Goal: Task Accomplishment & Management: Use online tool/utility

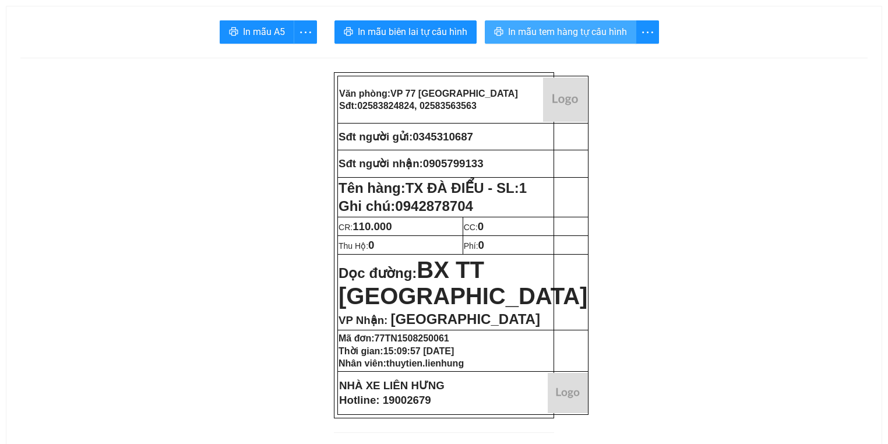
click at [589, 26] on span "In mẫu tem hàng tự cấu hình" at bounding box center [567, 31] width 119 height 15
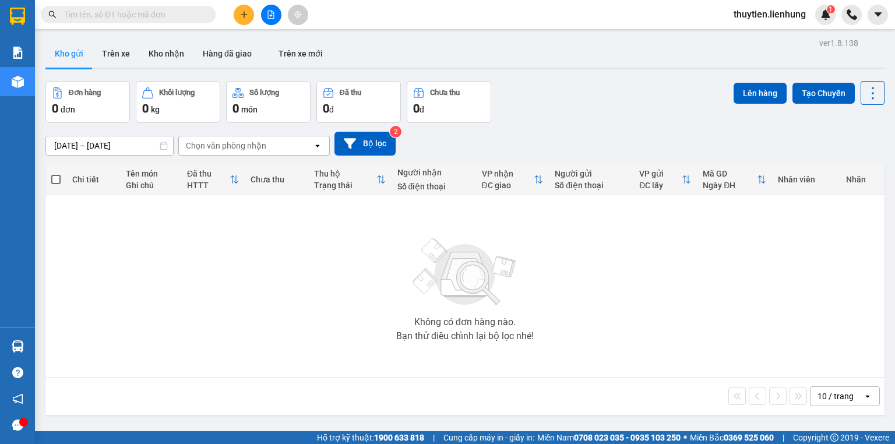
click at [265, 9] on button at bounding box center [271, 15] width 20 height 20
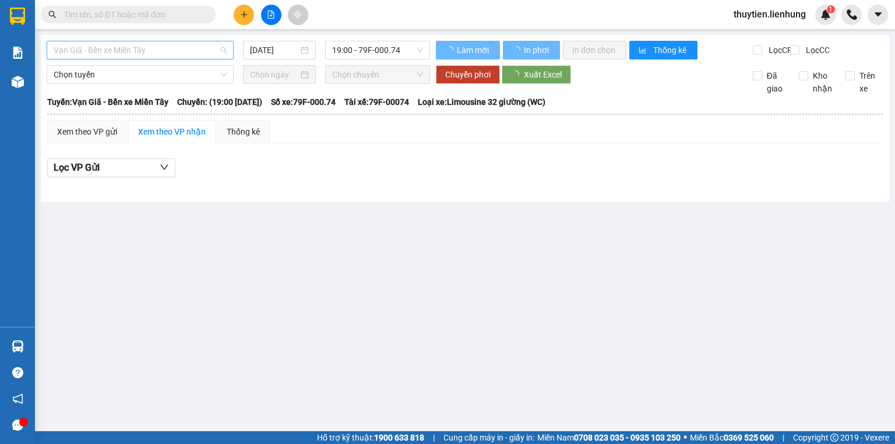
click at [96, 49] on span "Vạn Giã - Bến xe Miền Tây" at bounding box center [140, 49] width 173 height 17
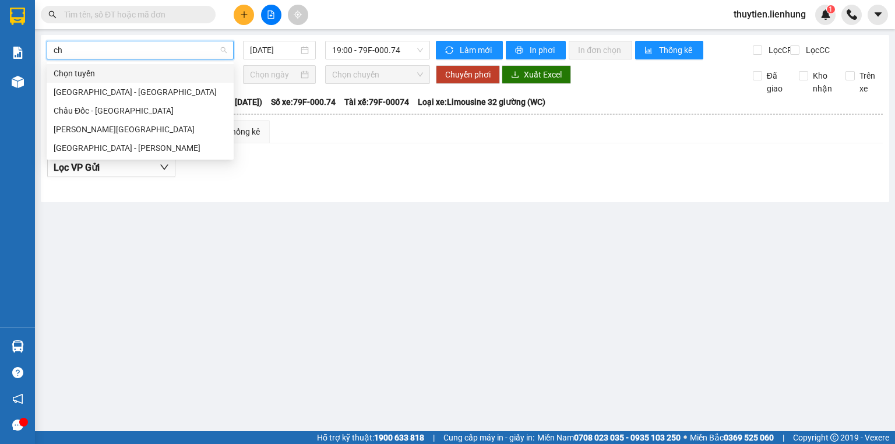
type input "cha"
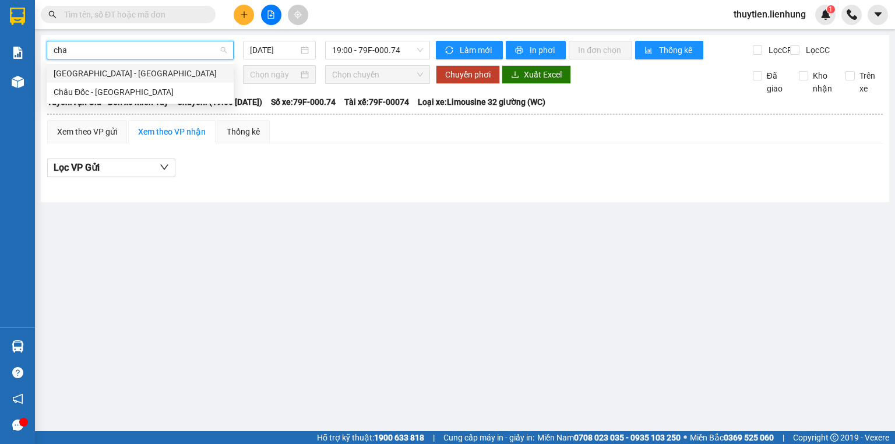
click at [95, 74] on div "Nha Trang - Châu Đốc" at bounding box center [140, 73] width 173 height 13
type input "15/08/2025"
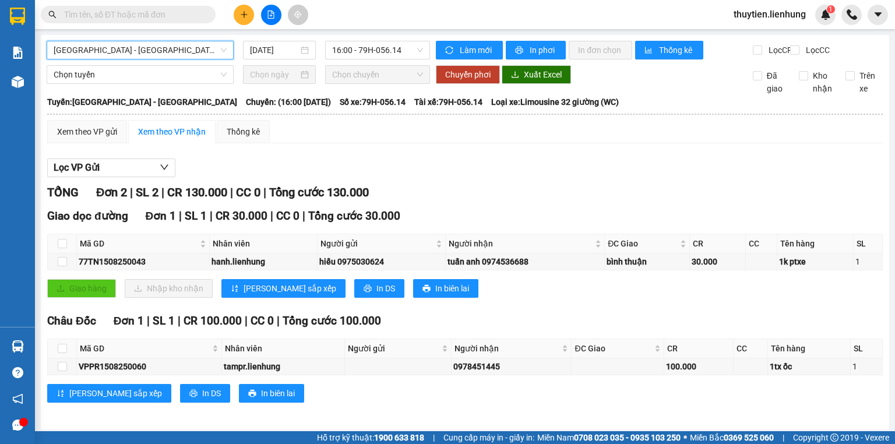
click at [120, 50] on span "Nha Trang - Châu Đốc" at bounding box center [140, 49] width 173 height 17
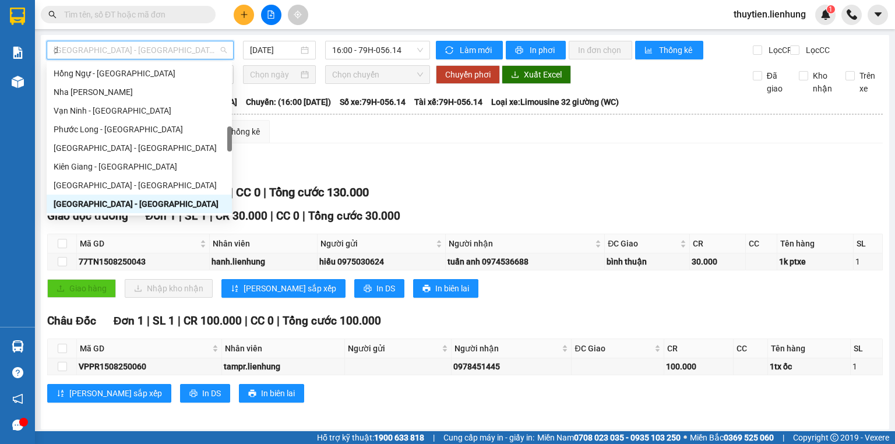
type input "da"
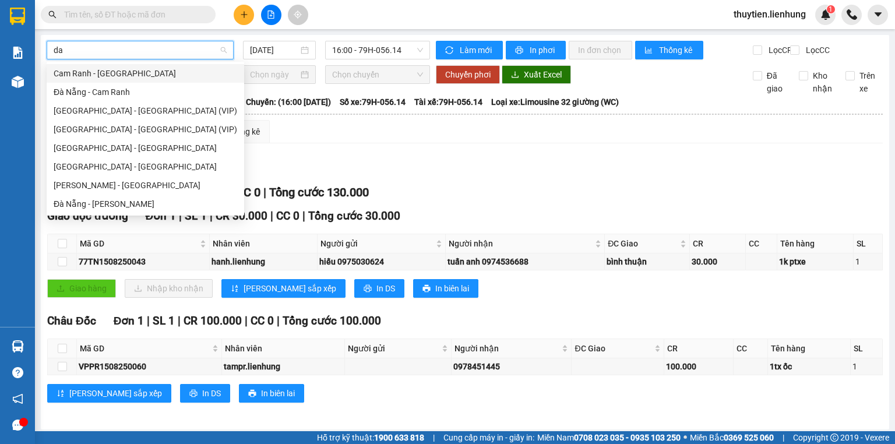
click at [121, 73] on div "Cam Ranh - Đà Nẵng" at bounding box center [146, 73] width 184 height 13
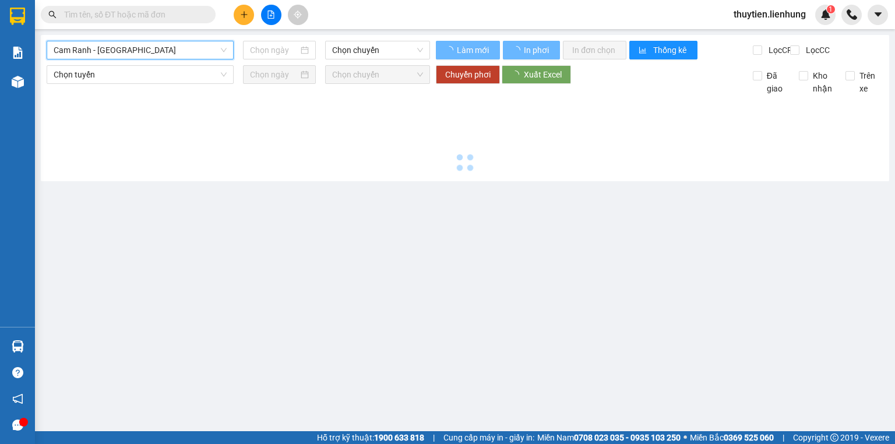
type input "15/08/2025"
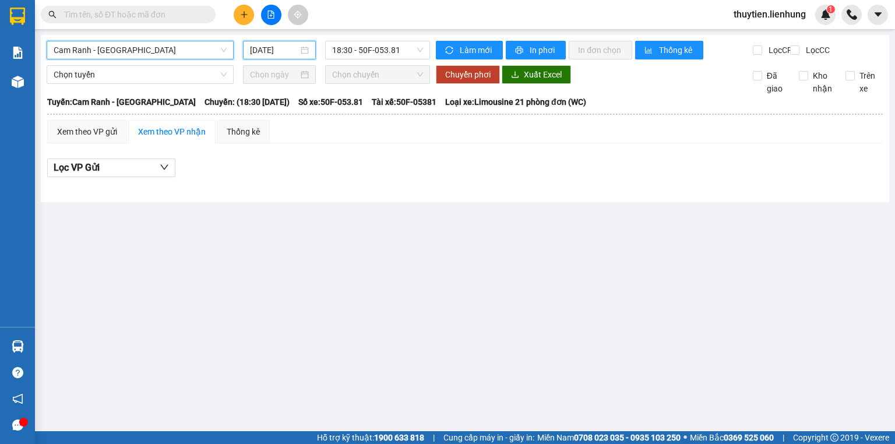
click at [270, 51] on input "15/08/2025" at bounding box center [274, 50] width 48 height 13
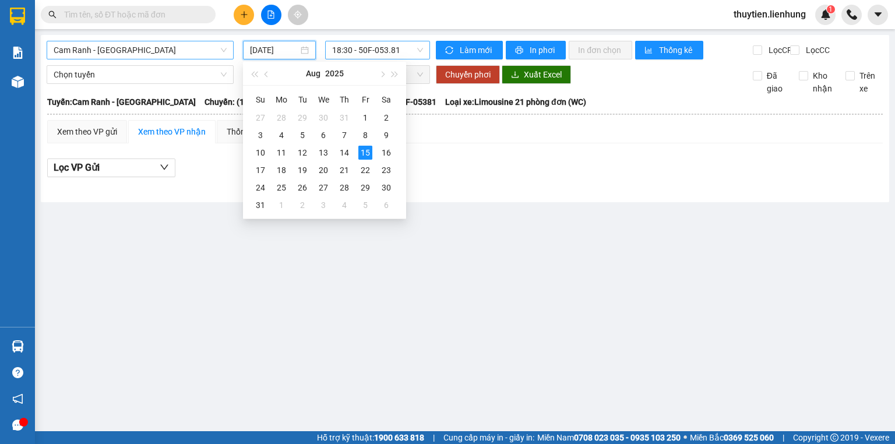
click at [368, 44] on span "18:30 - 50F-053.81" at bounding box center [378, 49] width 92 height 17
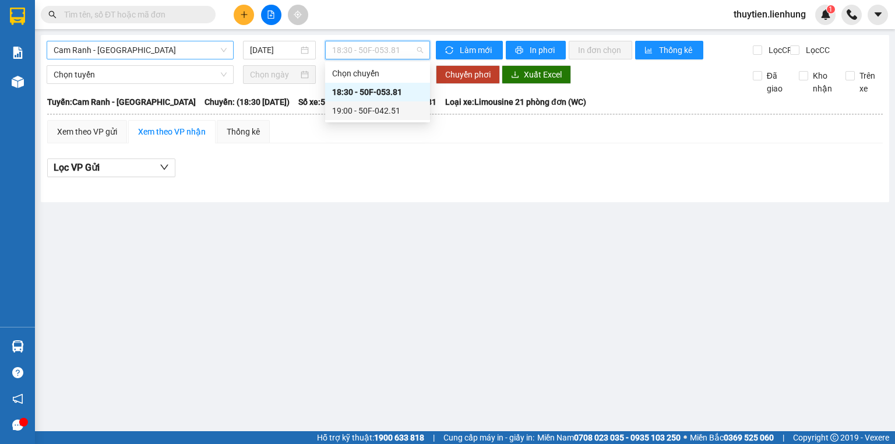
click at [351, 109] on div "19:00 - 50F-042.51" at bounding box center [377, 110] width 91 height 13
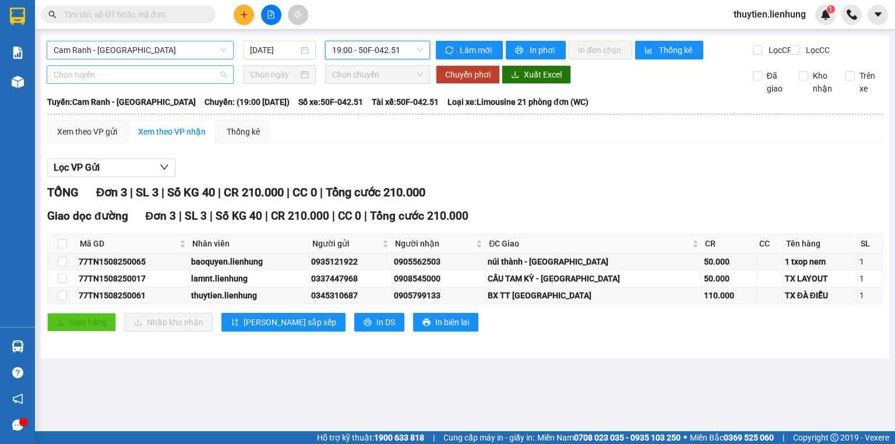
click at [146, 83] on span "Chọn tuyến" at bounding box center [140, 74] width 173 height 17
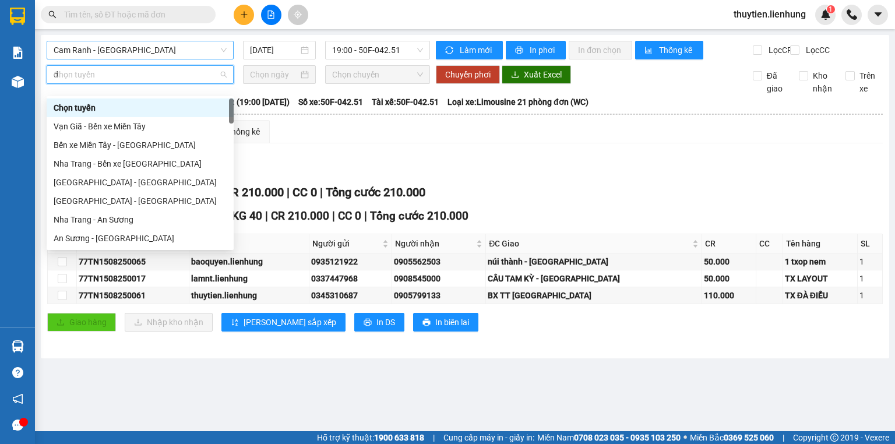
type input "da"
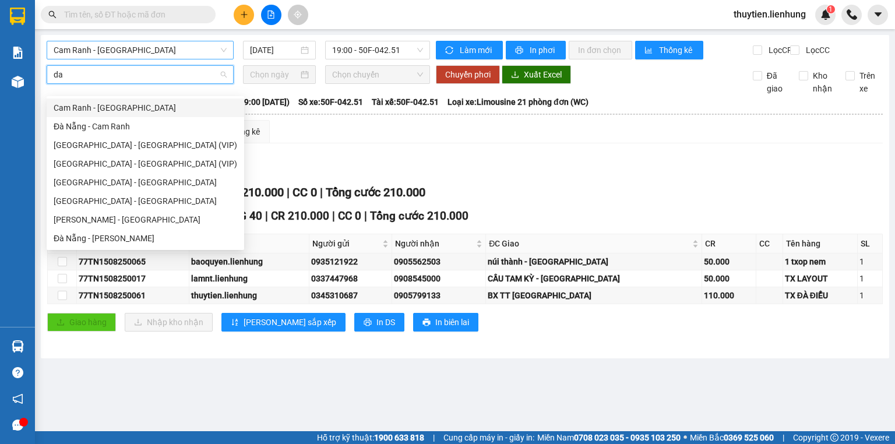
click at [128, 113] on div "Cam Ranh - Đà Nẵng" at bounding box center [146, 107] width 184 height 13
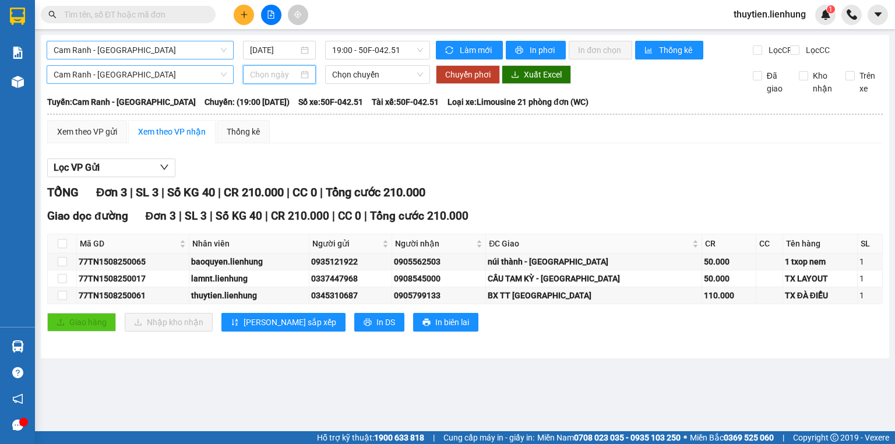
click at [291, 81] on input at bounding box center [274, 74] width 48 height 13
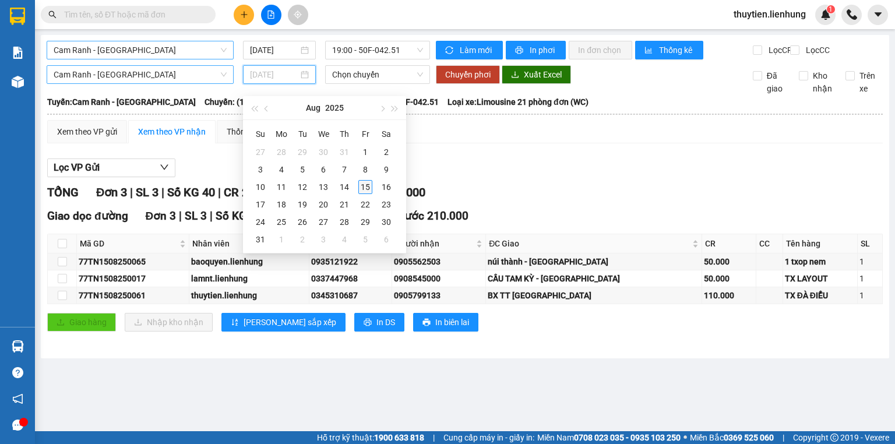
type input "15/08/2025"
click at [363, 189] on div "15" at bounding box center [366, 187] width 14 height 14
type input "15/08/2025"
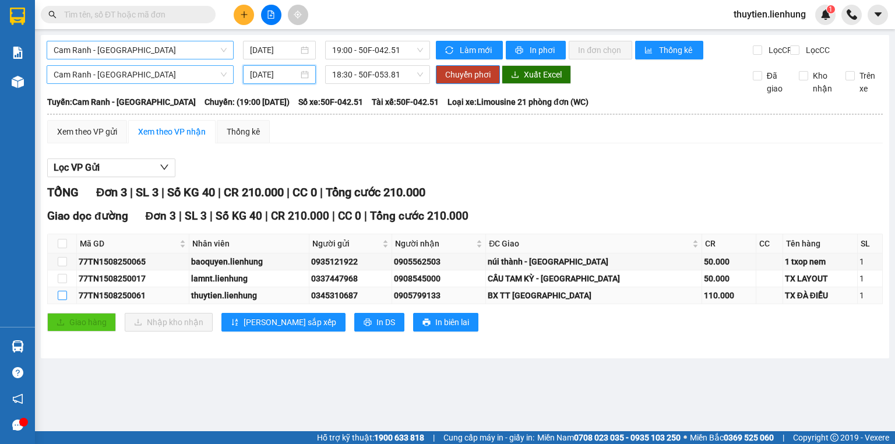
click at [58, 300] on input "checkbox" at bounding box center [62, 295] width 9 height 9
checkbox input "true"
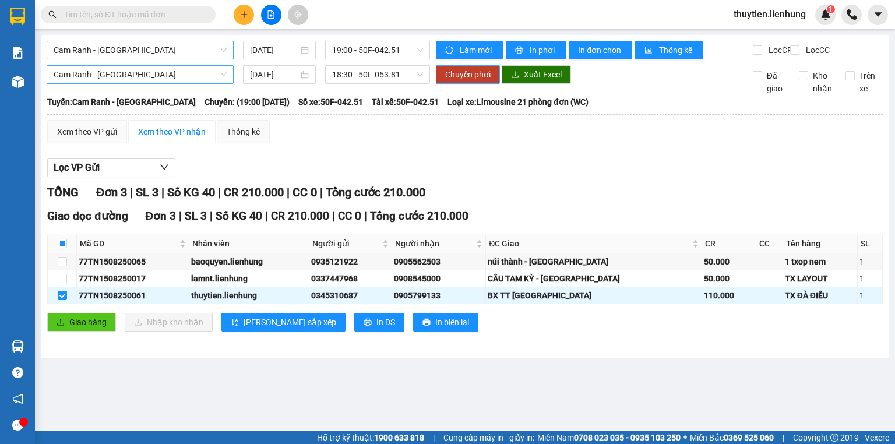
click at [480, 81] on span "Chuyển phơi" at bounding box center [467, 74] width 45 height 13
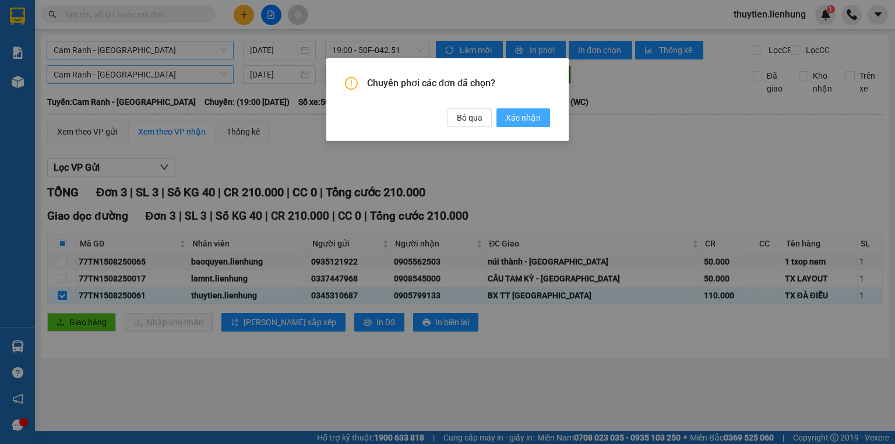
click at [519, 113] on span "Xác nhận" at bounding box center [523, 117] width 35 height 13
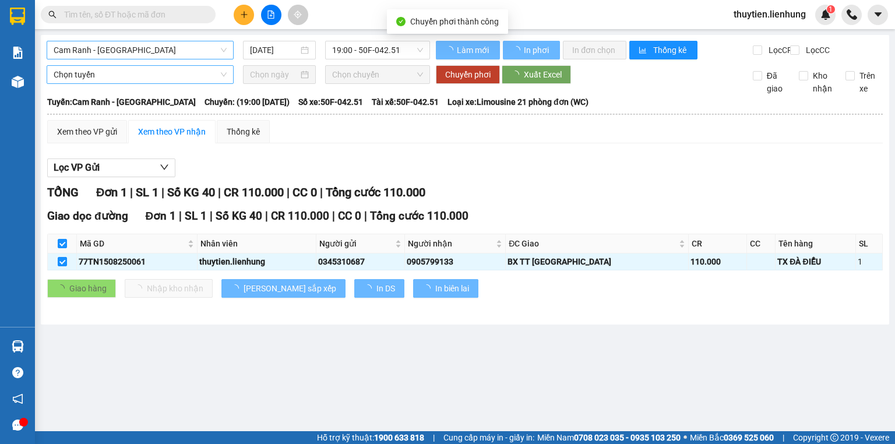
checkbox input "false"
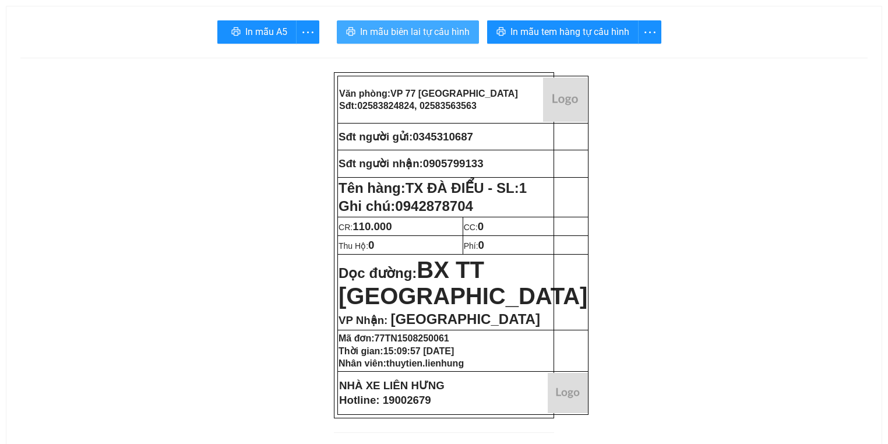
click at [405, 30] on span "In mẫu biên lai tự cấu hình" at bounding box center [415, 31] width 110 height 15
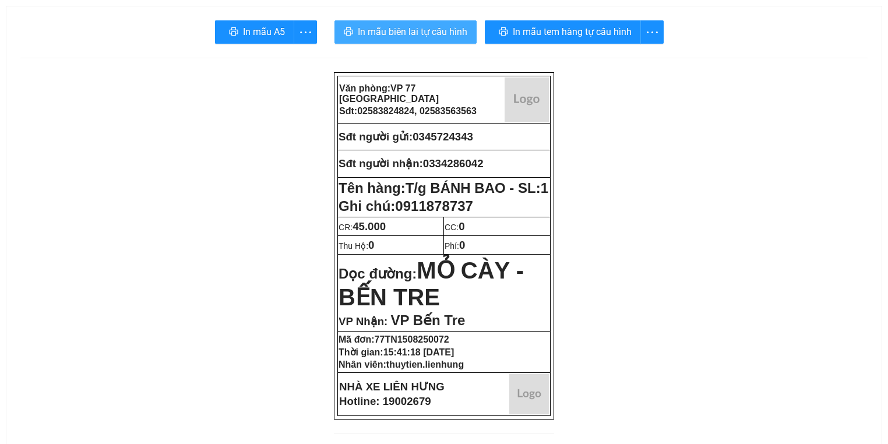
click at [421, 28] on span "In mẫu biên lai tự cấu hình" at bounding box center [413, 31] width 110 height 15
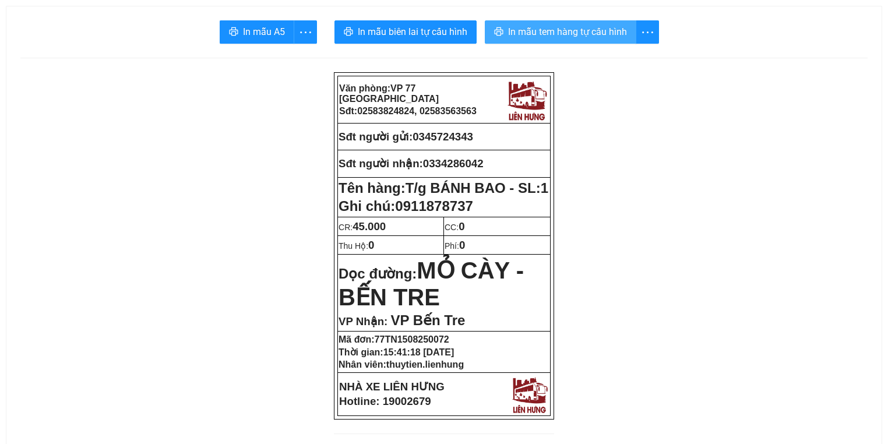
click at [609, 30] on span "In mẫu tem hàng tự cấu hình" at bounding box center [567, 31] width 119 height 15
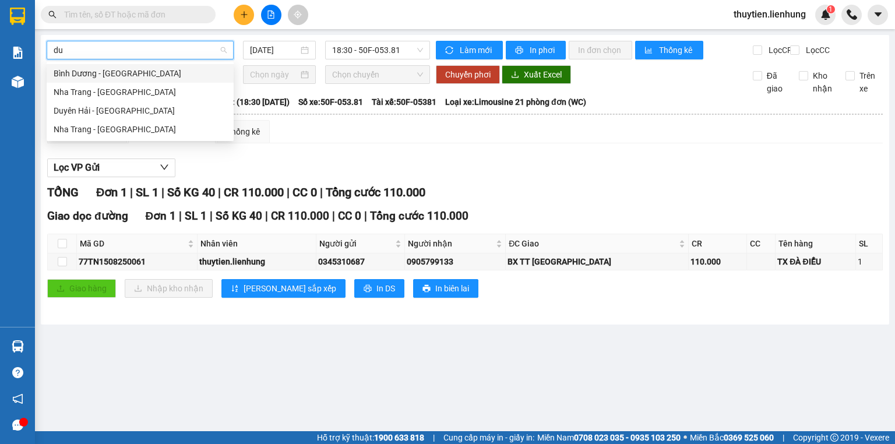
type input "duy"
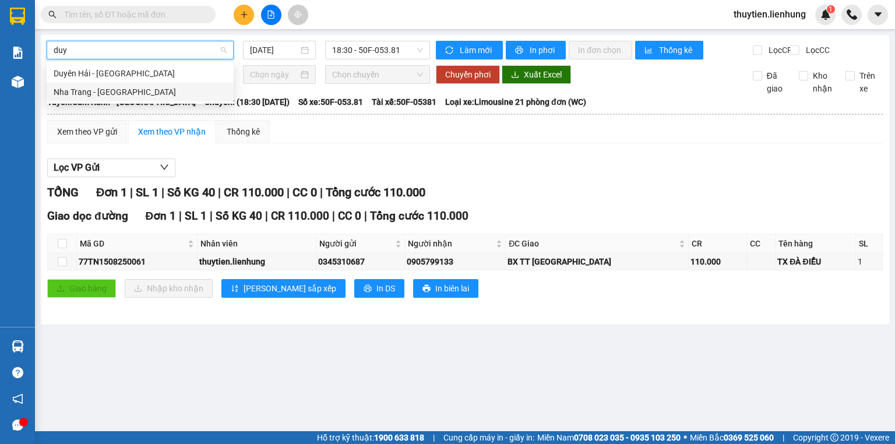
click at [118, 87] on div "Nha Trang - Duyên Hải" at bounding box center [140, 92] width 173 height 13
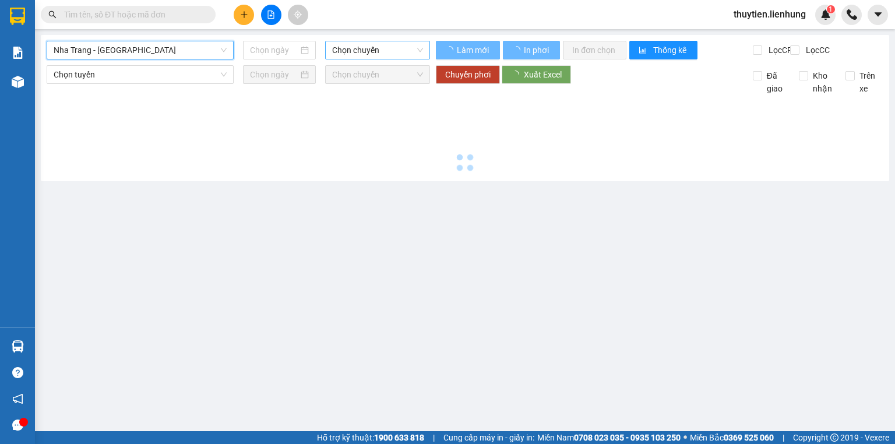
type input "15/08/2025"
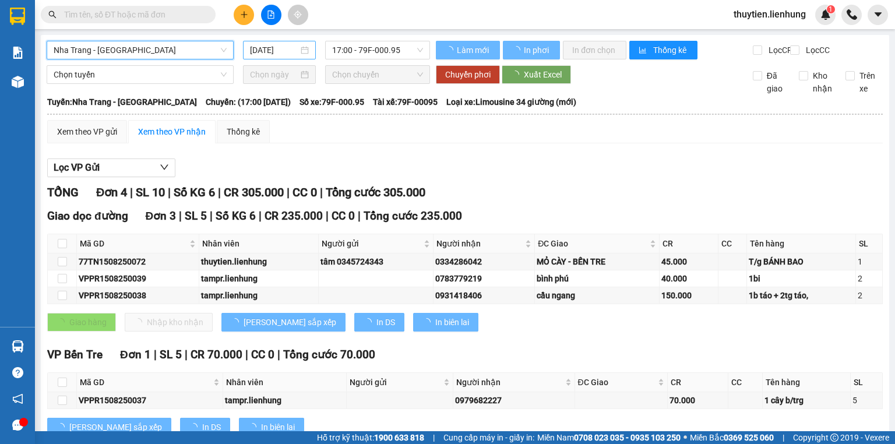
click at [292, 54] on input "15/08/2025" at bounding box center [274, 50] width 48 height 13
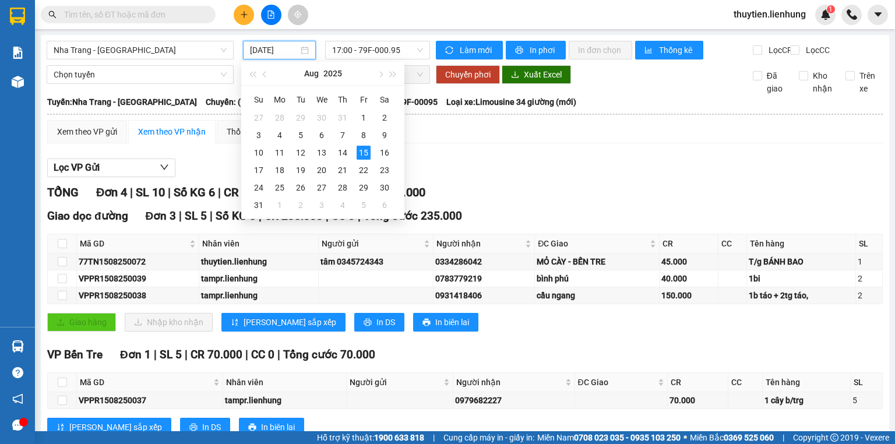
click at [399, 31] on main "Nha Trang - Duyên Hải 15/08/2025 17:00 - 79F-000.95 Làm mới In phơi In đơn chọn…" at bounding box center [447, 215] width 895 height 431
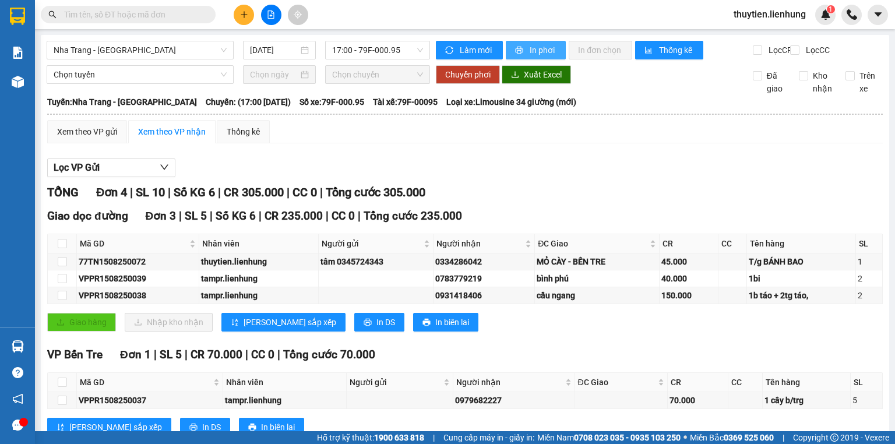
click at [530, 48] on span "In phơi" at bounding box center [543, 50] width 27 height 13
